Goal: Find specific page/section: Find specific page/section

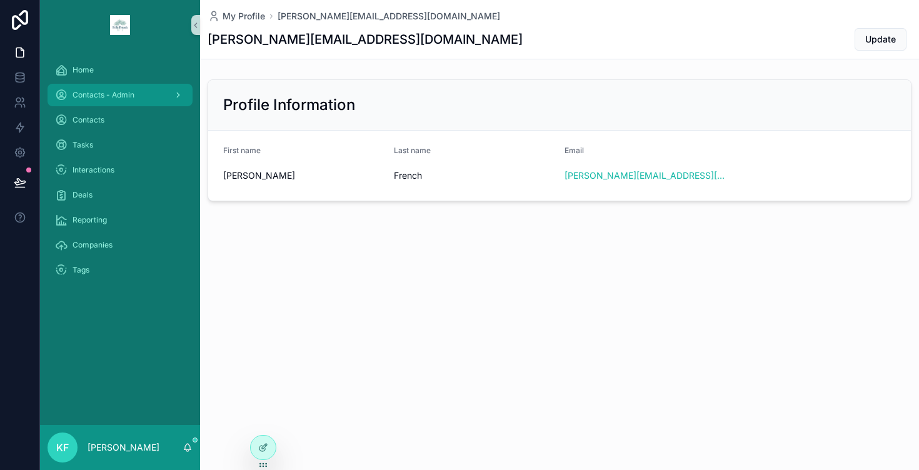
click at [132, 98] on span "Contacts - Admin" at bounding box center [104, 95] width 62 height 10
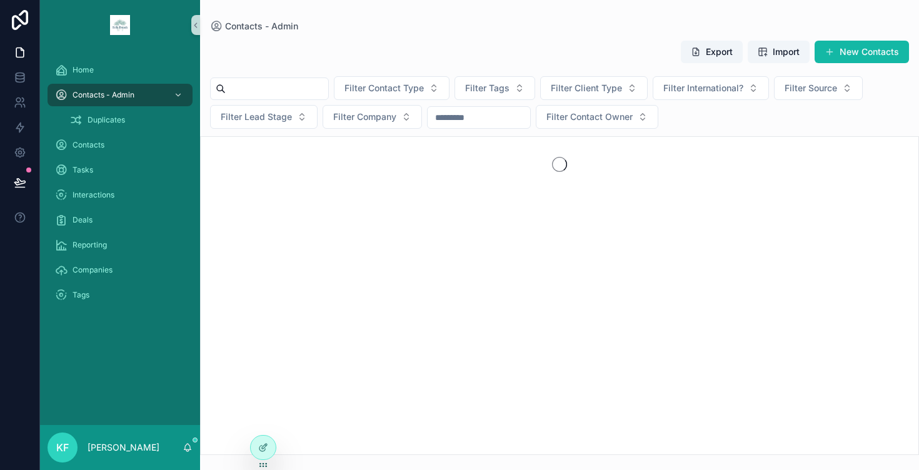
click at [241, 86] on input "scrollable content" at bounding box center [277, 89] width 103 height 18
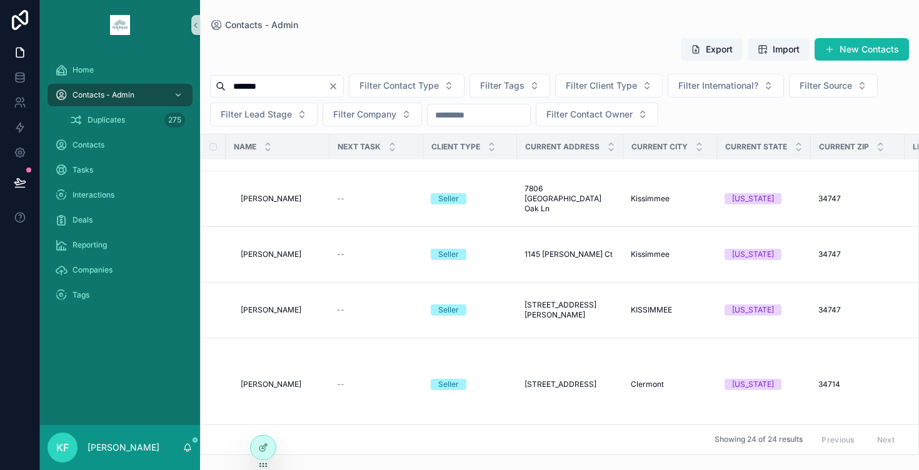
scroll to position [330, 0]
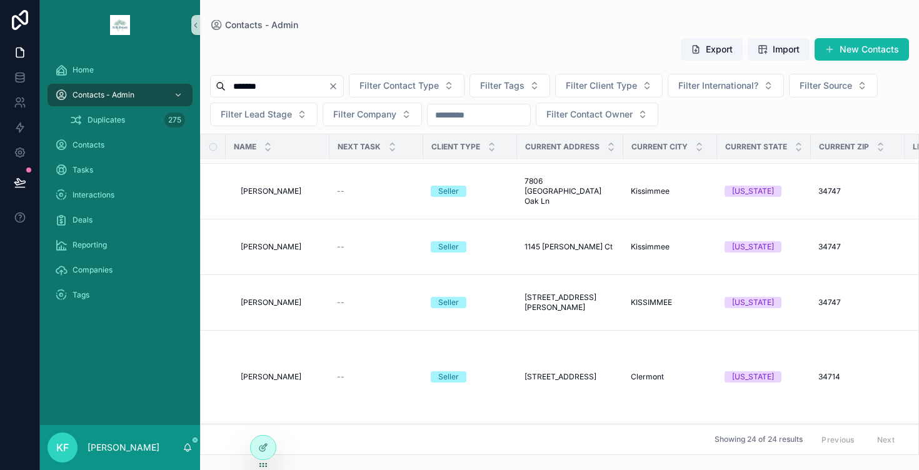
click at [234, 81] on input "*******" at bounding box center [277, 87] width 103 height 18
type input "**********"
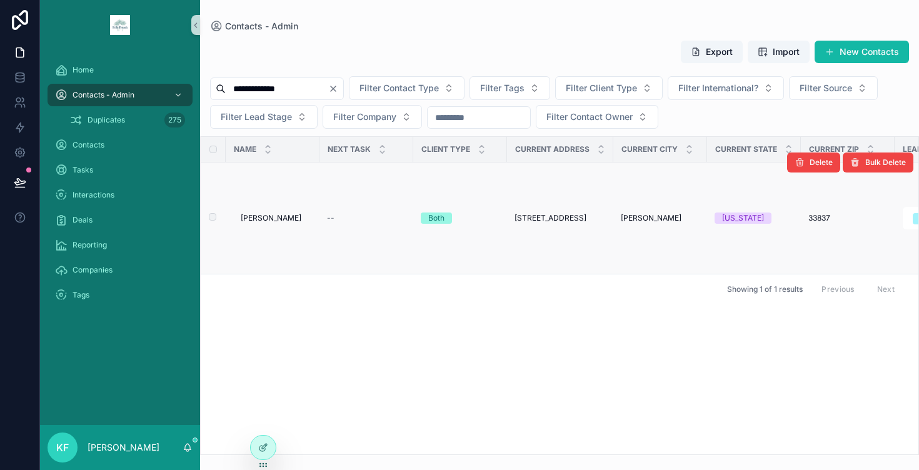
click at [260, 220] on span "[PERSON_NAME]" at bounding box center [271, 218] width 61 height 10
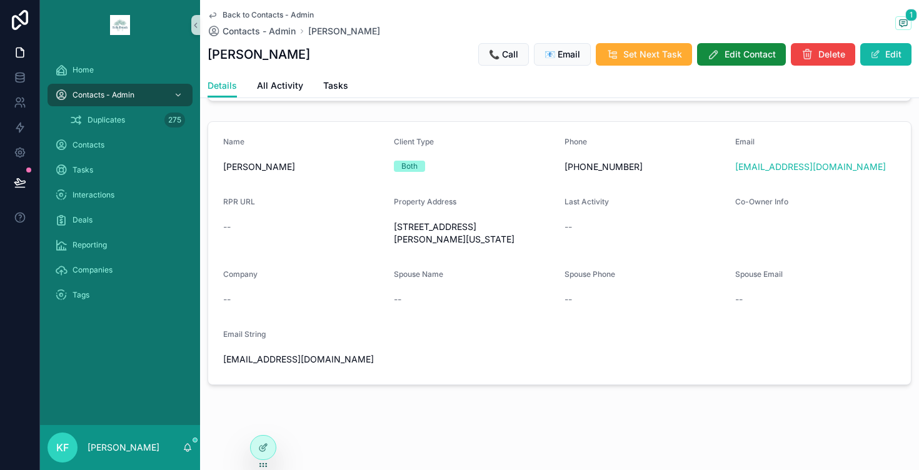
scroll to position [289, 0]
drag, startPoint x: 393, startPoint y: 223, endPoint x: 493, endPoint y: 230, distance: 100.3
click at [493, 230] on span "[STREET_ADDRESS][PERSON_NAME][US_STATE]" at bounding box center [474, 233] width 161 height 25
click at [895, 28] on span "scrollable content" at bounding box center [903, 23] width 16 height 14
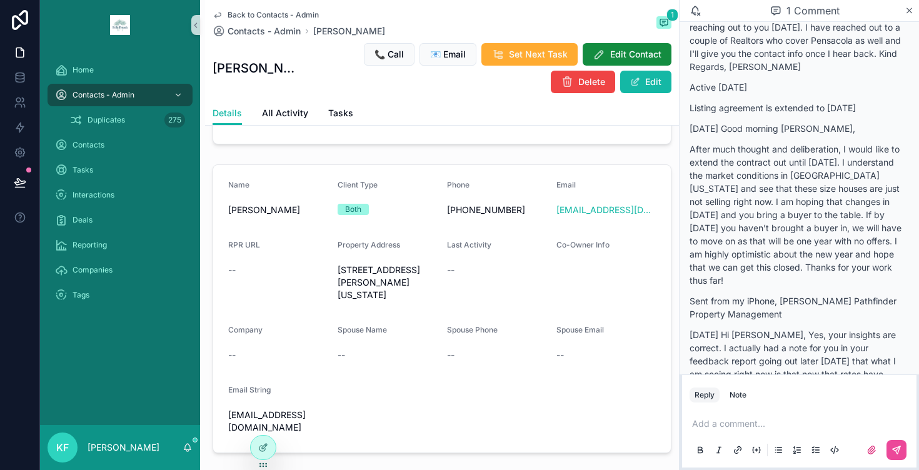
scroll to position [1920, 0]
